Goal: Book appointment/travel/reservation

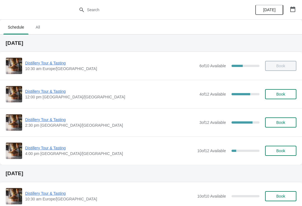
click at [45, 119] on span "Distillery Tour & Tasting" at bounding box center [111, 120] width 172 height 6
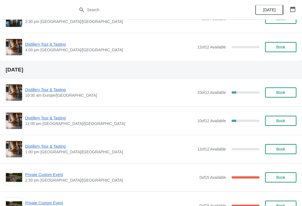
scroll to position [421, 0]
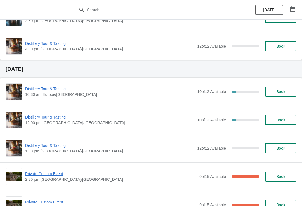
click at [291, 10] on icon "button" at bounding box center [293, 9] width 6 height 6
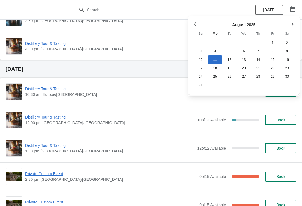
click at [292, 25] on icon "Show next month, September 2025" at bounding box center [291, 23] width 4 height 3
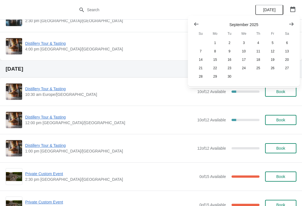
click at [294, 24] on icon "Show next month, October 2025" at bounding box center [292, 24] width 6 height 6
click at [289, 68] on button "25" at bounding box center [287, 68] width 14 height 8
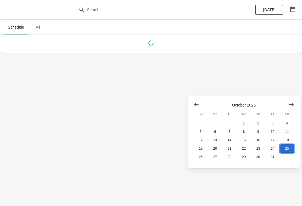
scroll to position [0, 0]
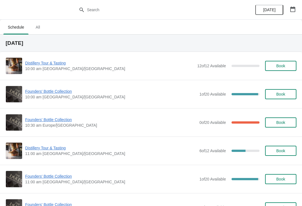
click at [46, 92] on span "Founders' Bottle Collection" at bounding box center [111, 91] width 172 height 6
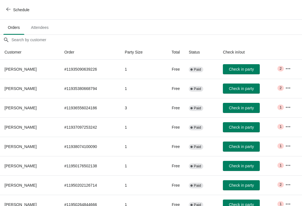
scroll to position [27, 0]
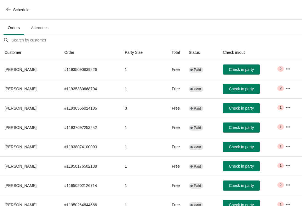
click at [7, 8] on icon "button" at bounding box center [8, 9] width 4 height 4
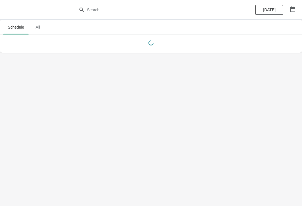
scroll to position [0, 0]
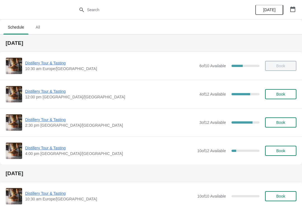
click at [294, 8] on icon "button" at bounding box center [293, 9] width 5 height 6
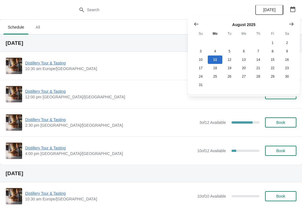
click at [291, 22] on icon "Show next month, September 2025" at bounding box center [292, 24] width 6 height 6
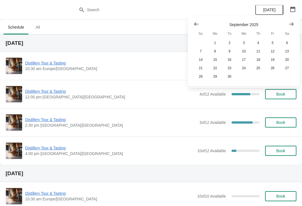
click at [292, 25] on icon "Show next month, October 2025" at bounding box center [292, 24] width 6 height 6
click at [286, 69] on button "25" at bounding box center [287, 68] width 14 height 8
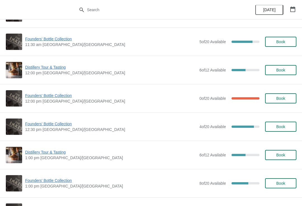
scroll to position [165, 0]
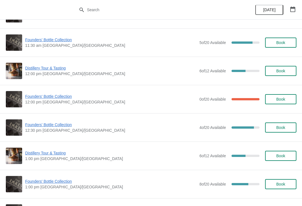
click at [48, 66] on span "Distillery Tour & Tasting" at bounding box center [111, 68] width 172 height 6
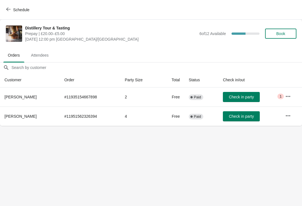
click at [8, 10] on icon "button" at bounding box center [8, 9] width 4 height 4
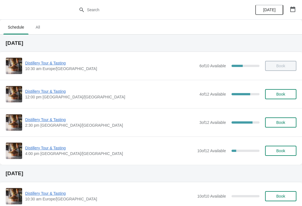
click at [298, 11] on button "button" at bounding box center [293, 9] width 10 height 10
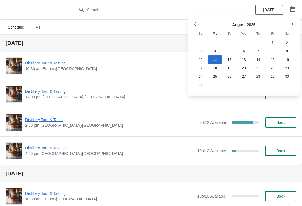
click at [291, 23] on icon "Show next month, September 2025" at bounding box center [292, 24] width 6 height 6
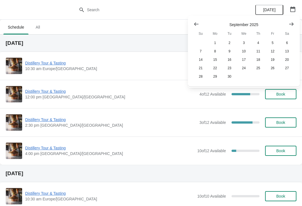
click at [293, 24] on icon "Show next month, October 2025" at bounding box center [291, 23] width 4 height 3
click at [287, 70] on button "25" at bounding box center [287, 68] width 14 height 8
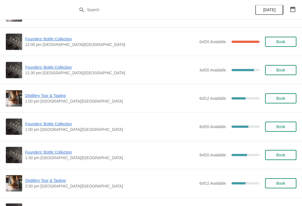
scroll to position [223, 0]
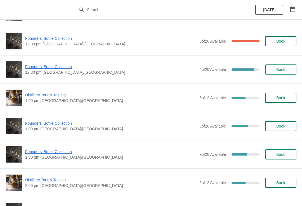
click at [53, 125] on span "Founders' Bottle Collection" at bounding box center [111, 123] width 172 height 6
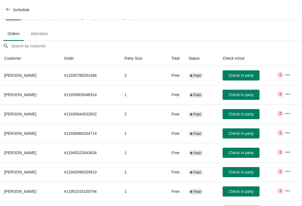
scroll to position [21, 0]
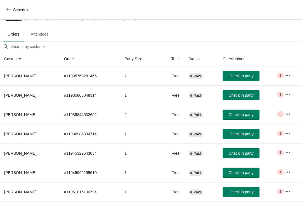
click at [12, 8] on span "Schedule" at bounding box center [18, 9] width 22 height 5
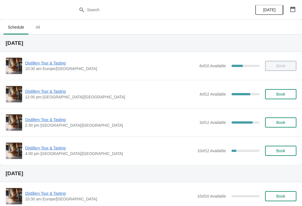
click at [292, 10] on icon "button" at bounding box center [293, 9] width 6 height 6
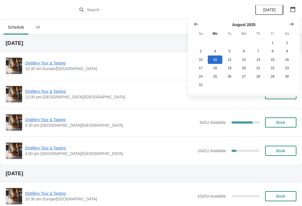
click at [293, 20] on button "Show next month, September 2025" at bounding box center [292, 24] width 10 height 10
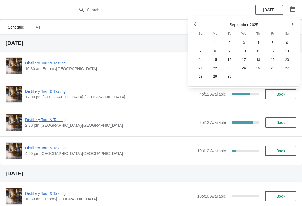
click at [292, 22] on icon "Show next month, October 2025" at bounding box center [292, 24] width 6 height 6
click at [291, 70] on button "25" at bounding box center [287, 68] width 14 height 8
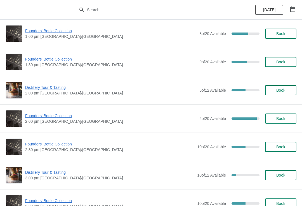
scroll to position [315, 0]
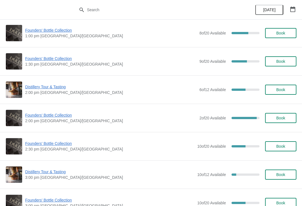
click at [66, 118] on span "Founders' Bottle Collection" at bounding box center [111, 115] width 172 height 6
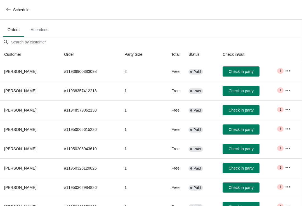
scroll to position [25, 0]
